Goal: Transaction & Acquisition: Download file/media

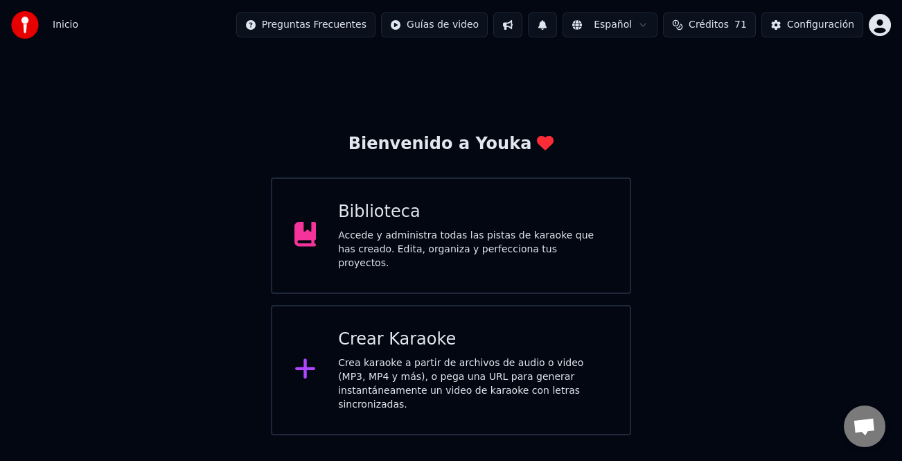
click at [495, 265] on div "Biblioteca Accede y administra todas las pistas de karaoke que has creado. Edit…" at bounding box center [451, 235] width 361 height 116
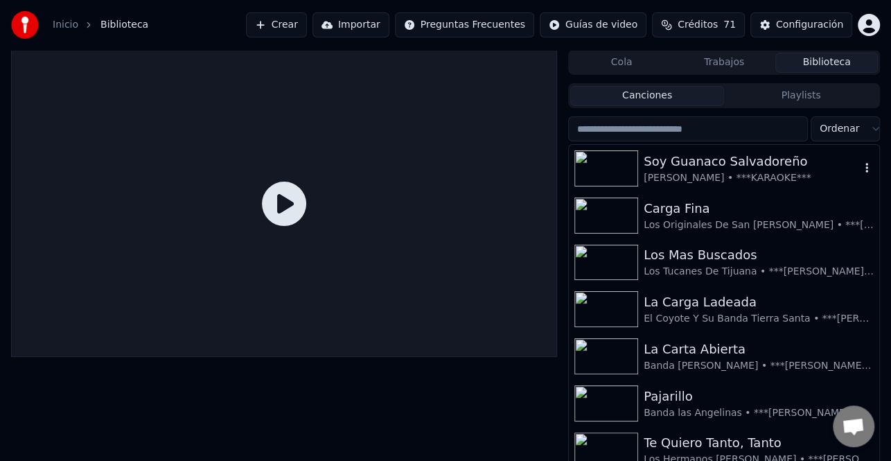
click at [746, 168] on div "Soy Guanaco Salvadoreño" at bounding box center [752, 161] width 216 height 19
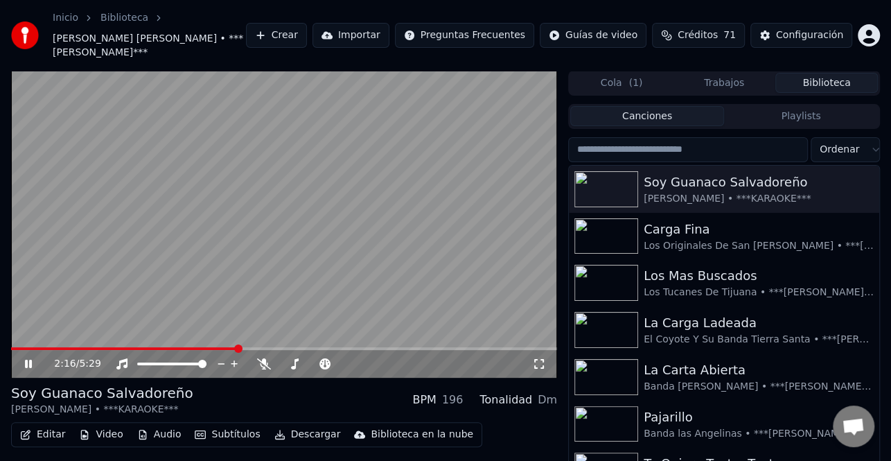
drag, startPoint x: 176, startPoint y: 388, endPoint x: 62, endPoint y: 390, distance: 114.4
click at [58, 391] on div "[PERSON_NAME] • ***KARAOKE*** BPM 196 Tonalidad Dm" at bounding box center [284, 399] width 546 height 33
click at [28, 361] on icon at bounding box center [38, 363] width 32 height 11
drag, startPoint x: 191, startPoint y: 389, endPoint x: 55, endPoint y: 385, distance: 135.9
click at [55, 385] on div "[PERSON_NAME] • ***KARAOKE*** BPM 196 Tonalidad Dm" at bounding box center [284, 399] width 546 height 33
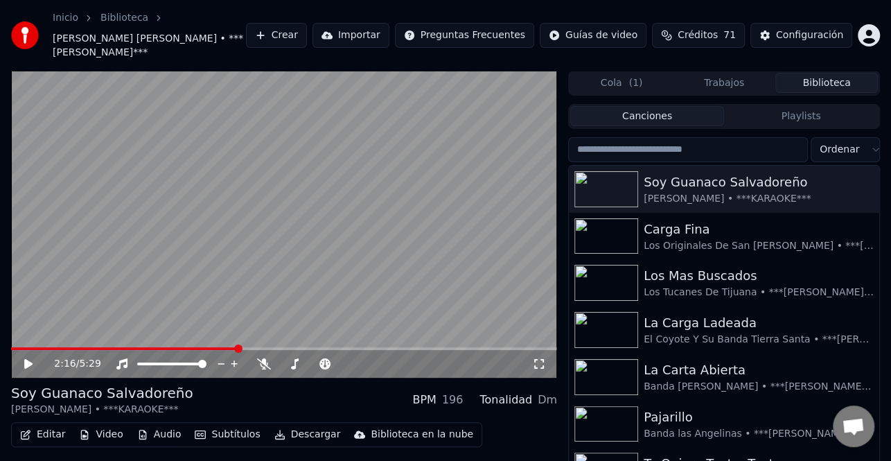
click at [14, 374] on div "2:16 / 5:29" at bounding box center [284, 364] width 546 height 28
click at [27, 363] on icon at bounding box center [28, 364] width 8 height 10
click at [266, 360] on icon at bounding box center [264, 363] width 14 height 11
click at [28, 360] on icon at bounding box center [38, 363] width 32 height 11
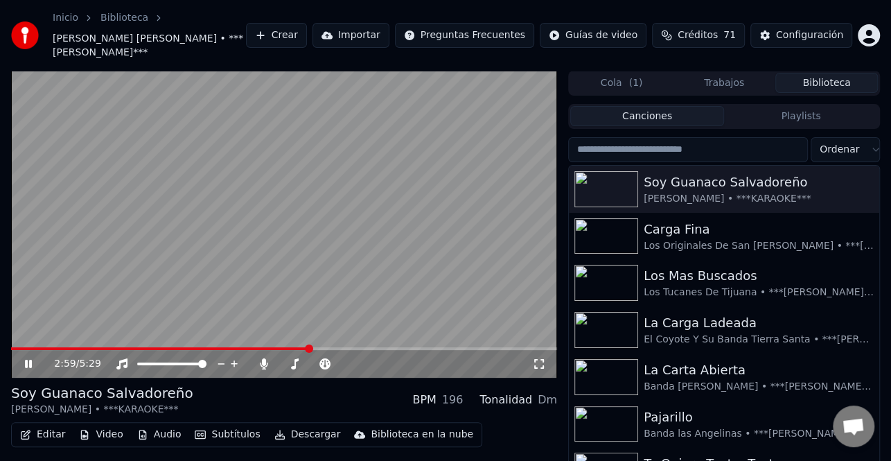
click at [29, 358] on icon at bounding box center [38, 363] width 32 height 11
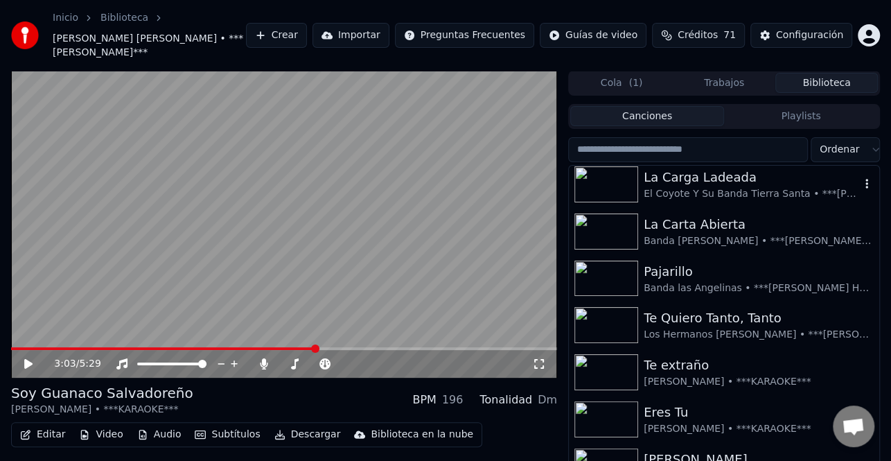
scroll to position [69, 0]
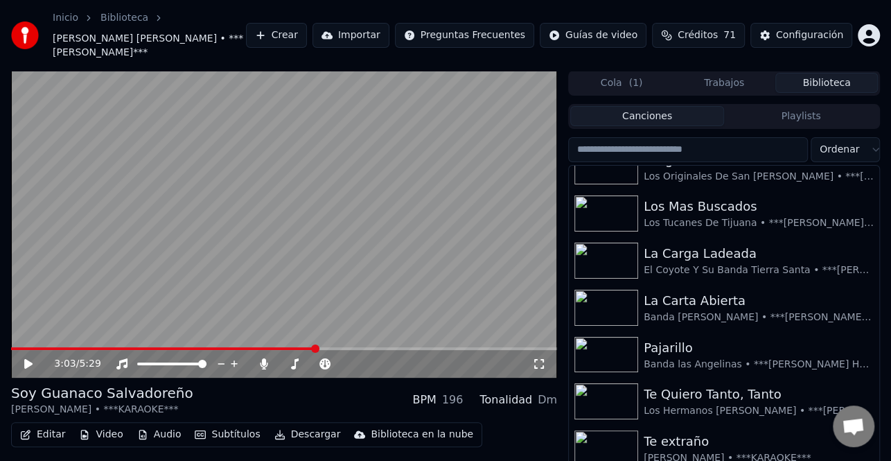
click at [743, 82] on button "Trabajos" at bounding box center [724, 83] width 103 height 20
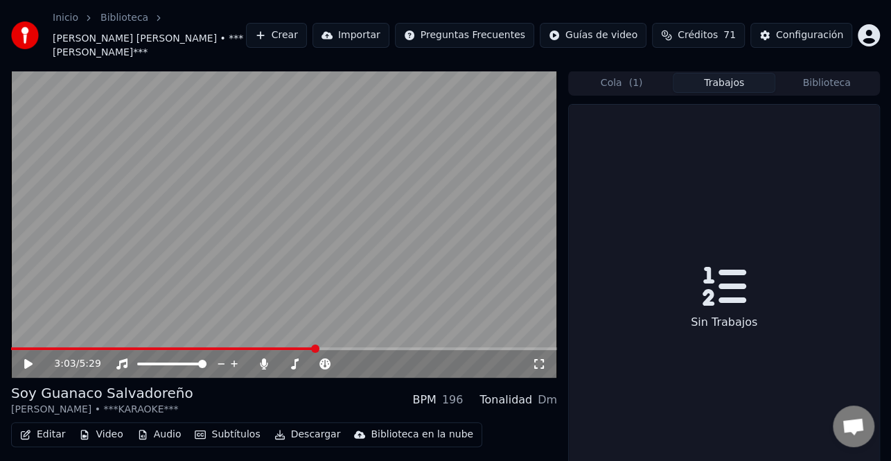
click at [624, 76] on button "Cola ( 1 )" at bounding box center [621, 83] width 103 height 20
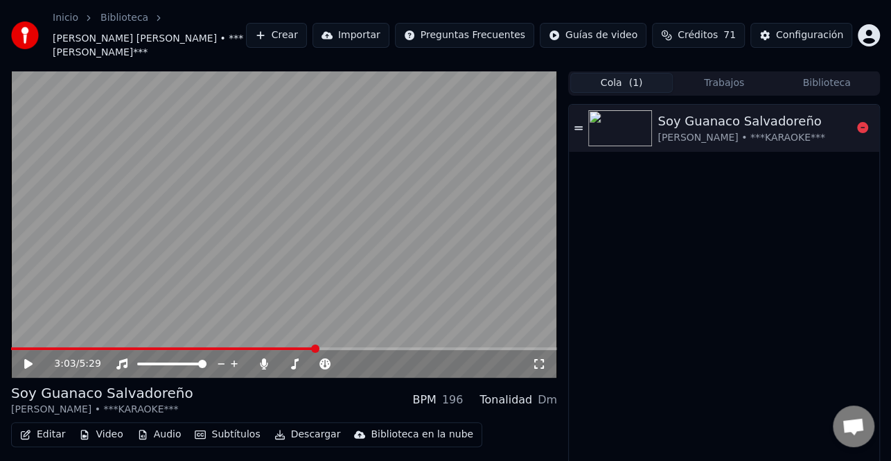
click at [797, 126] on div "Soy Guanaco Salvadoreño" at bounding box center [742, 121] width 168 height 19
click at [261, 347] on span at bounding box center [284, 348] width 546 height 3
click at [25, 362] on icon at bounding box center [28, 364] width 7 height 8
click at [26, 362] on icon at bounding box center [28, 364] width 8 height 10
click at [27, 363] on icon at bounding box center [28, 364] width 7 height 8
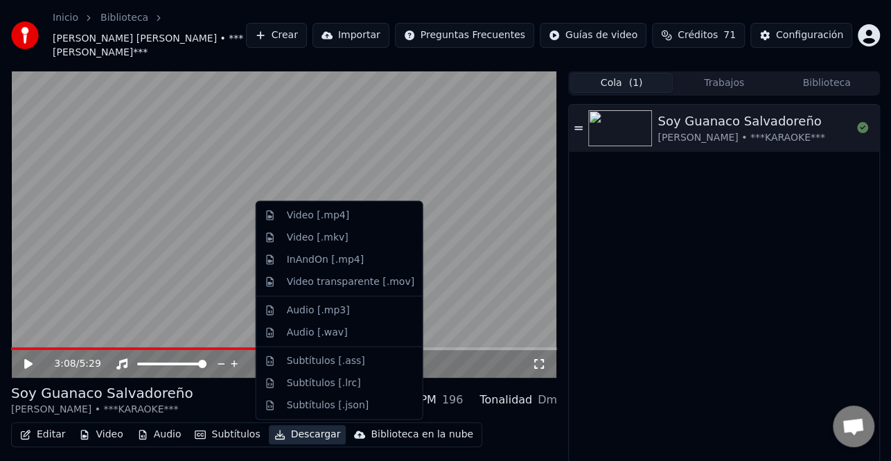
click at [302, 431] on button "Descargar" at bounding box center [308, 434] width 78 height 19
click at [324, 220] on div "Video [.mp4]" at bounding box center [318, 216] width 62 height 14
